Goal: Information Seeking & Learning: Understand process/instructions

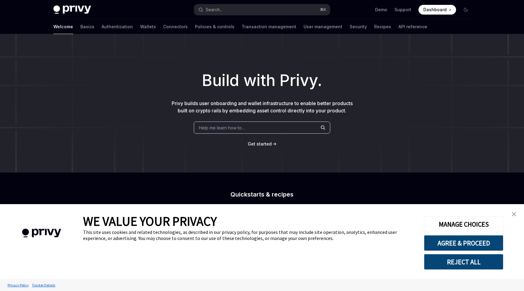
click at [514, 215] on img "close banner" at bounding box center [514, 214] width 4 height 4
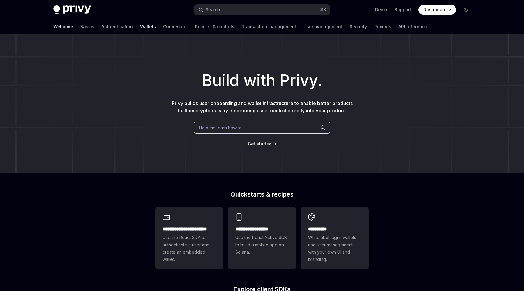
click at [140, 29] on link "Wallets" at bounding box center [148, 26] width 16 height 15
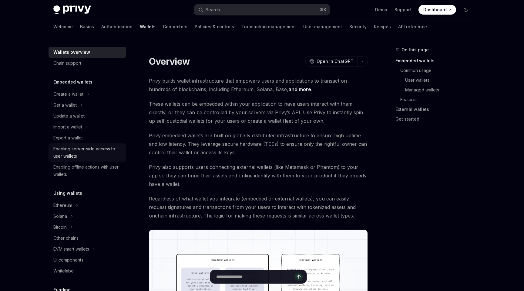
click at [71, 151] on div "Enabling server-side access to user wallets" at bounding box center [87, 152] width 69 height 15
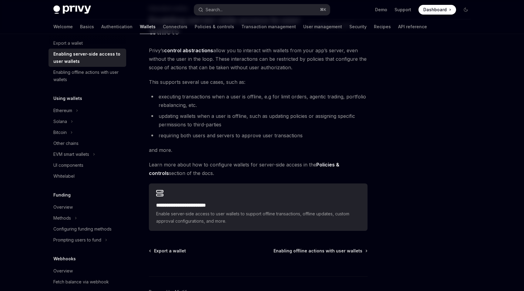
scroll to position [79, 0]
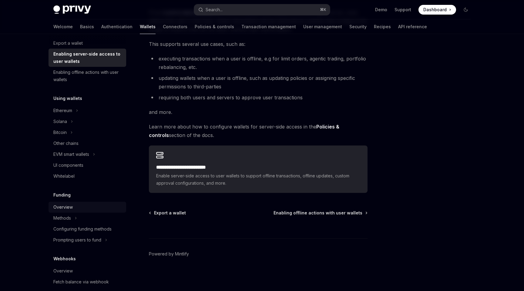
click at [90, 205] on div "Overview" at bounding box center [87, 206] width 69 height 7
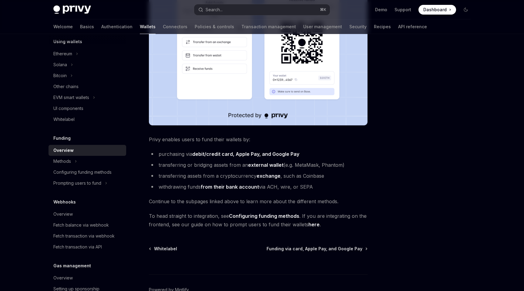
scroll to position [159, 0]
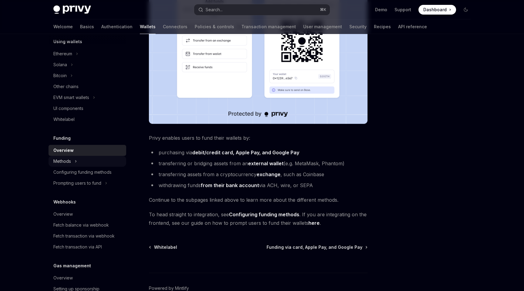
click at [101, 162] on button "Methods" at bounding box center [88, 161] width 78 height 11
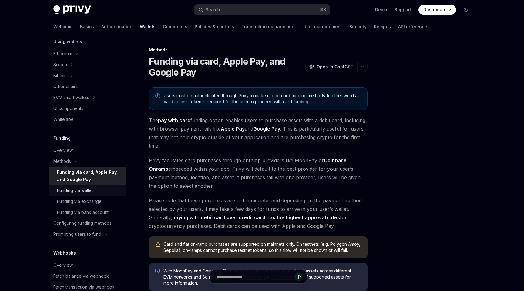
click at [91, 188] on div "Funding via wallet" at bounding box center [75, 190] width 36 height 7
type textarea "*"
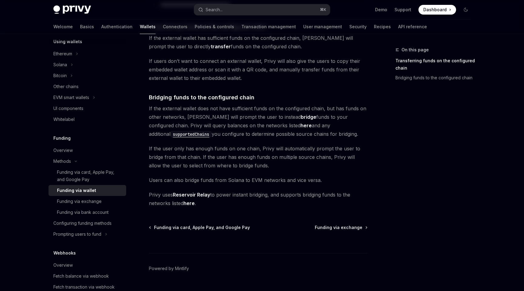
scroll to position [160, 0]
